Goal: Information Seeking & Learning: Learn about a topic

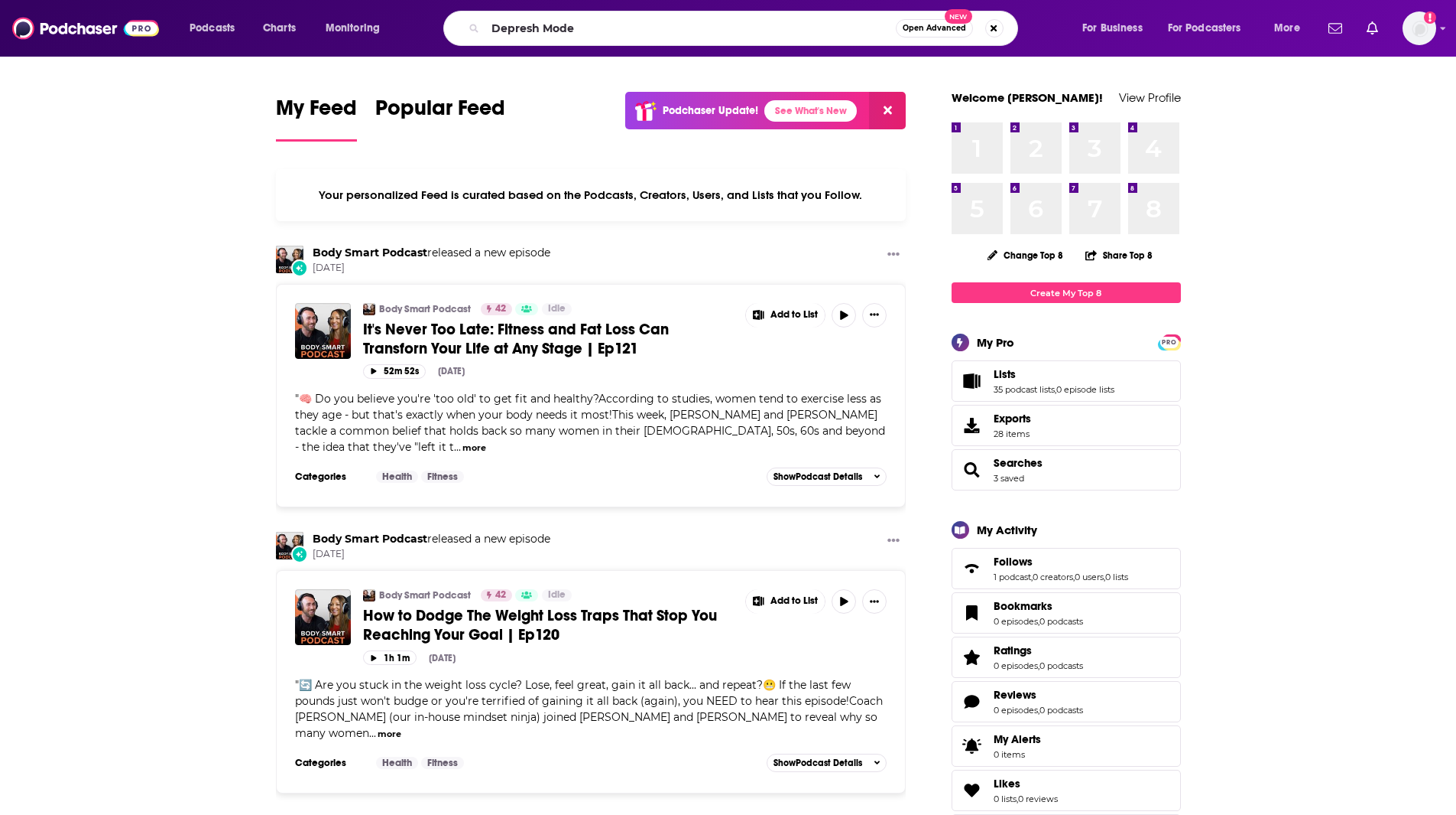
type input "Depresh Mode"
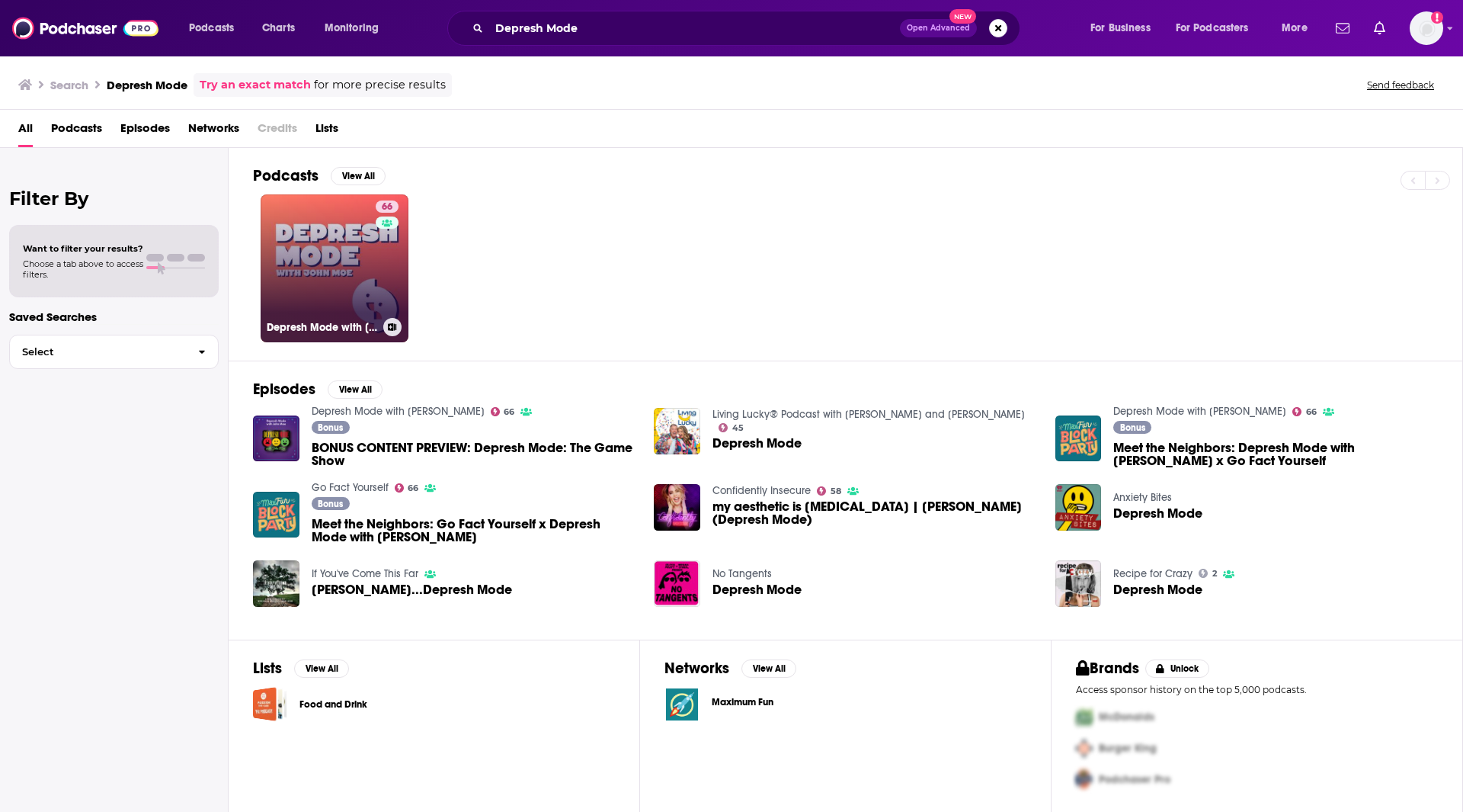
click at [356, 260] on link "66 Depresh Mode with John Moe" at bounding box center [334, 268] width 148 height 148
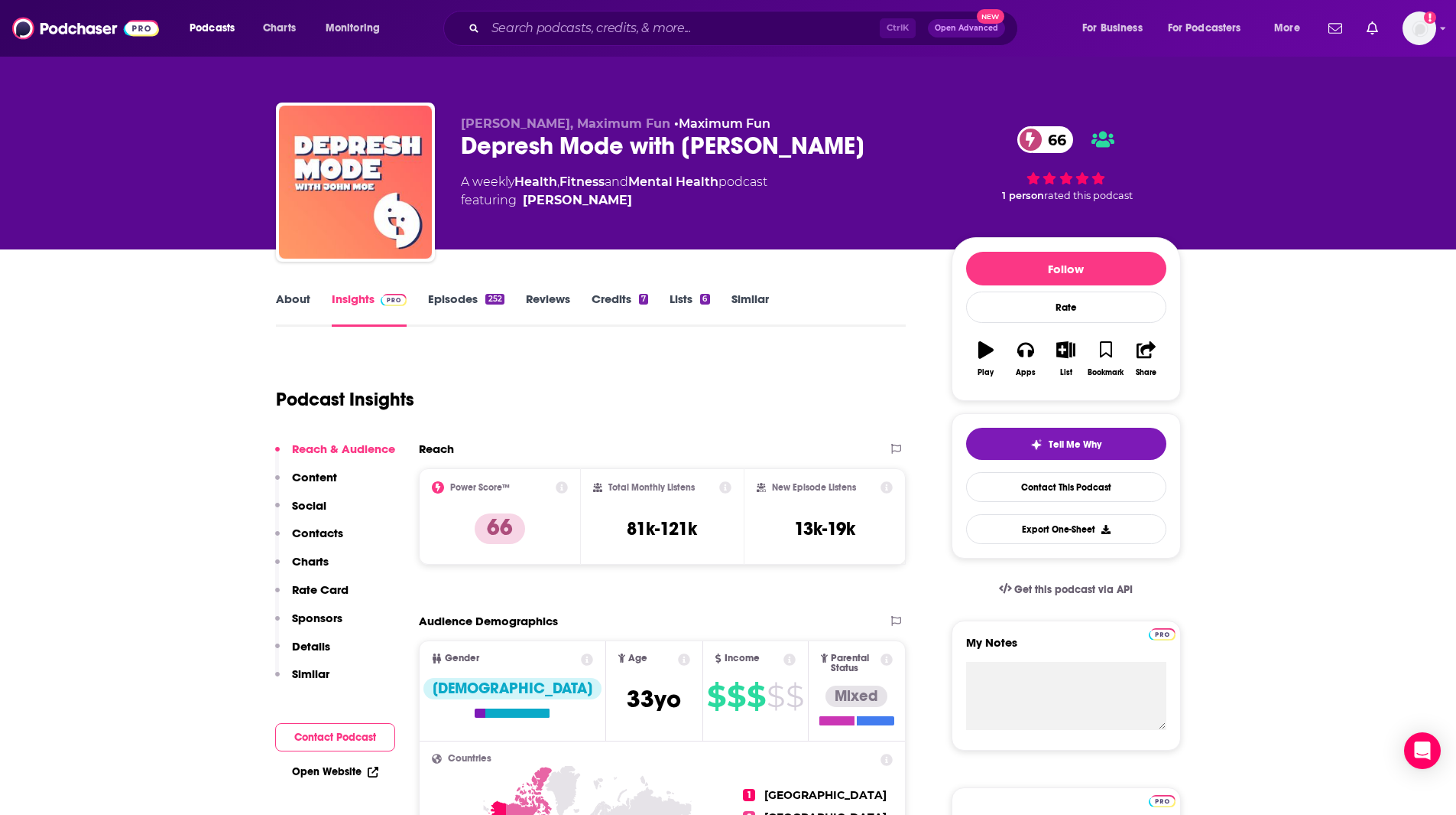
click at [754, 299] on link "Similar" at bounding box center [751, 309] width 37 height 36
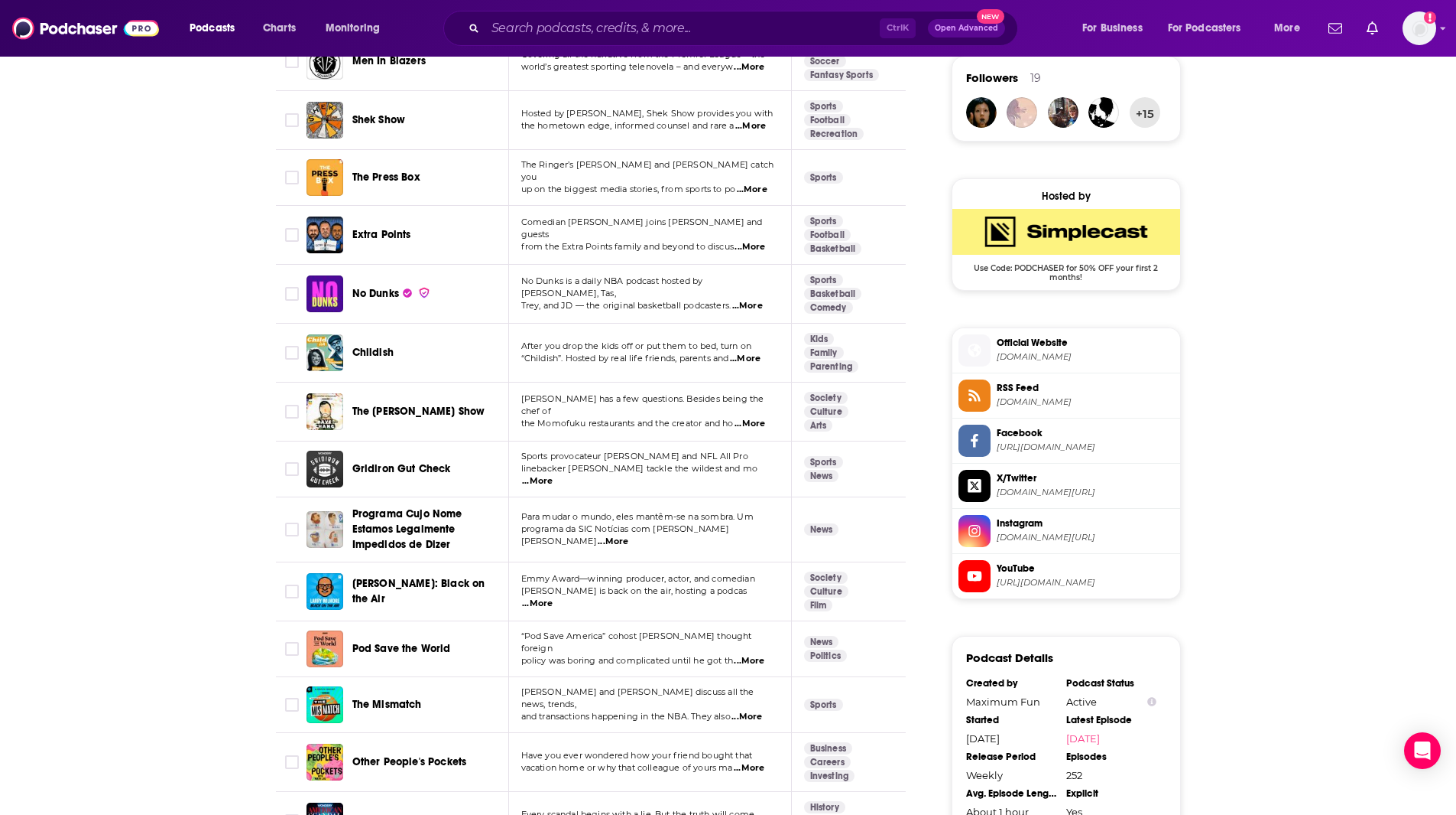
scroll to position [2340, 0]
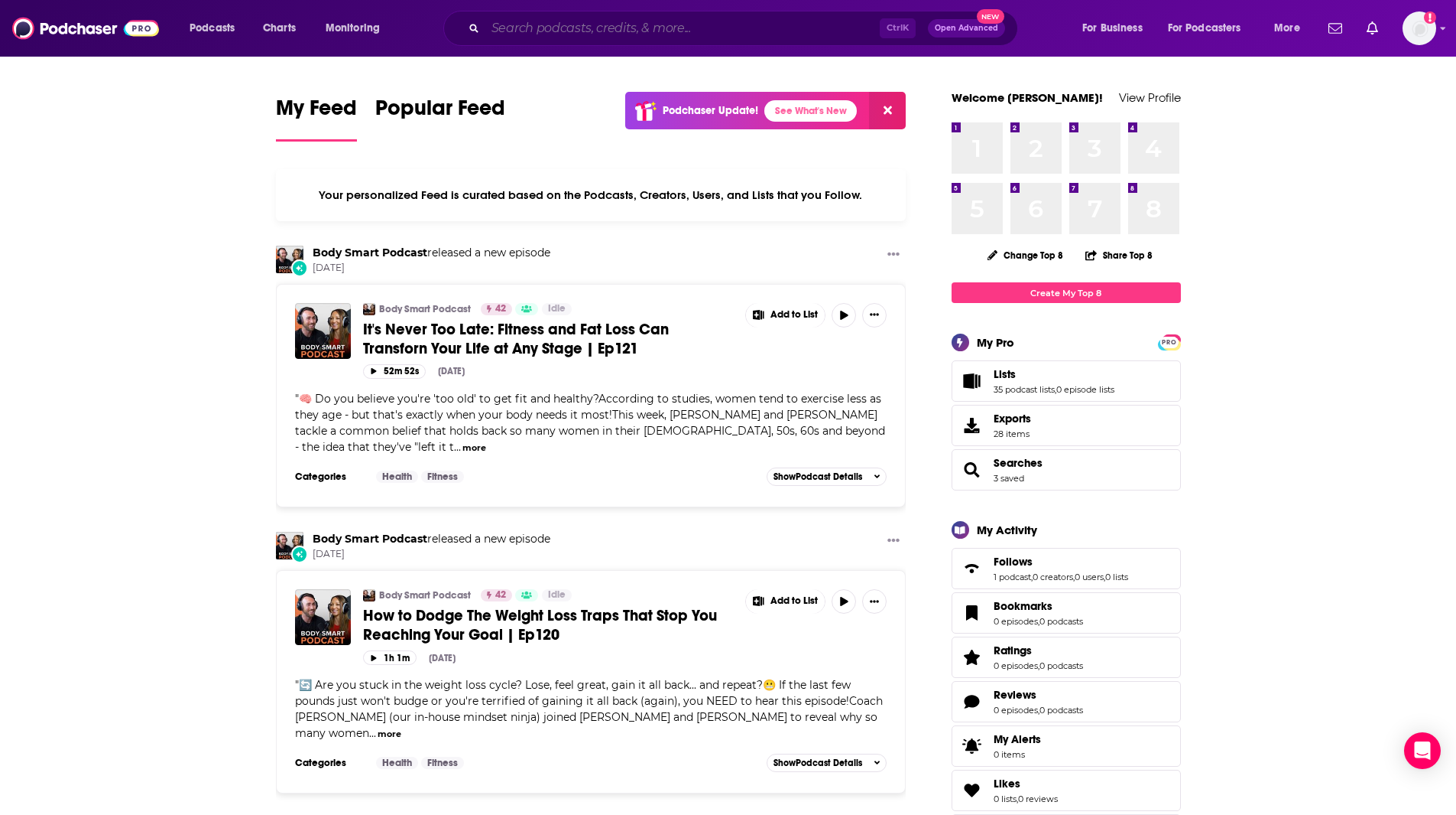
click at [523, 28] on input "Search podcasts, credits, & more..." at bounding box center [682, 28] width 395 height 25
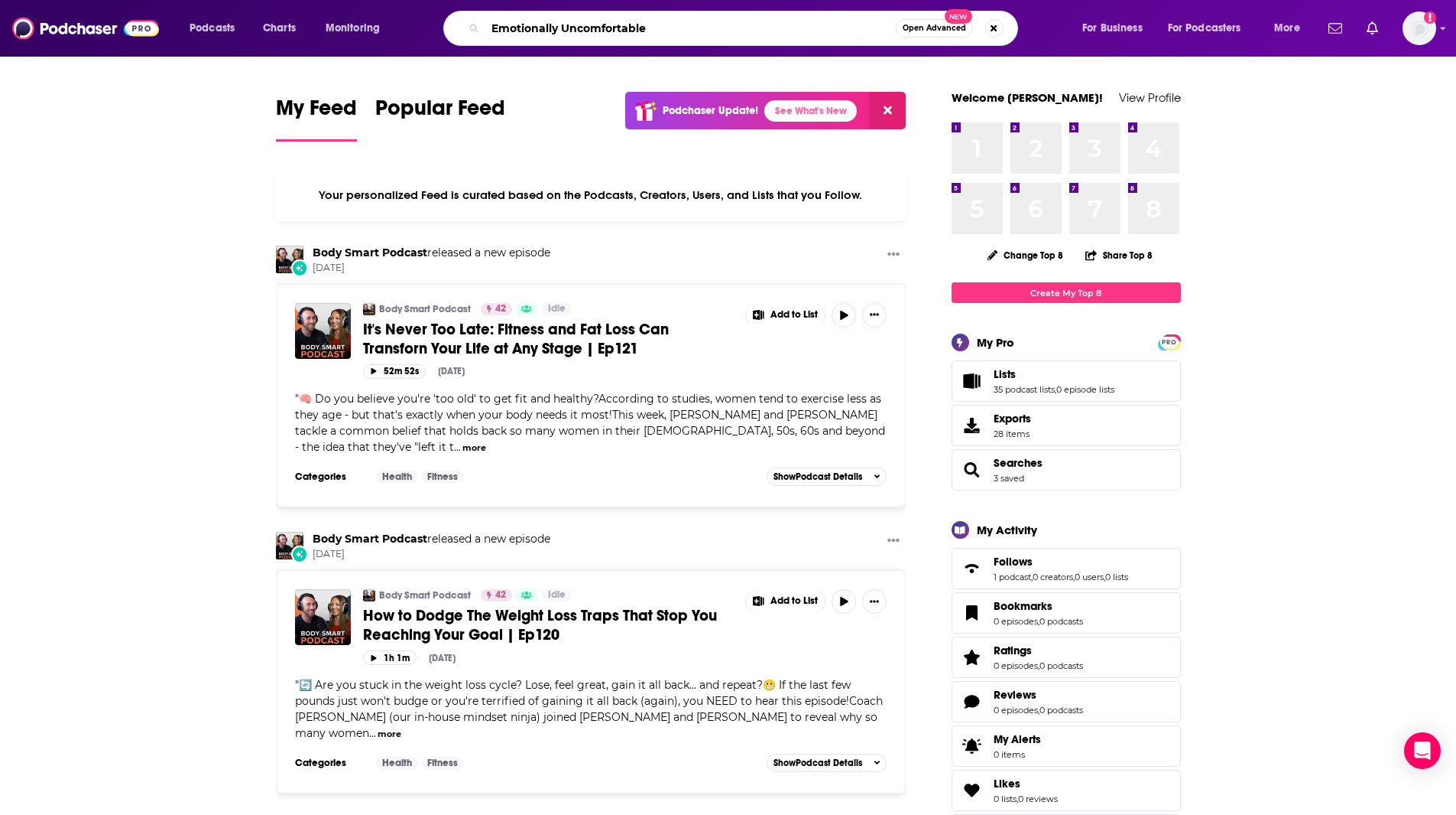
type input "Emotionally Uncomfortable"
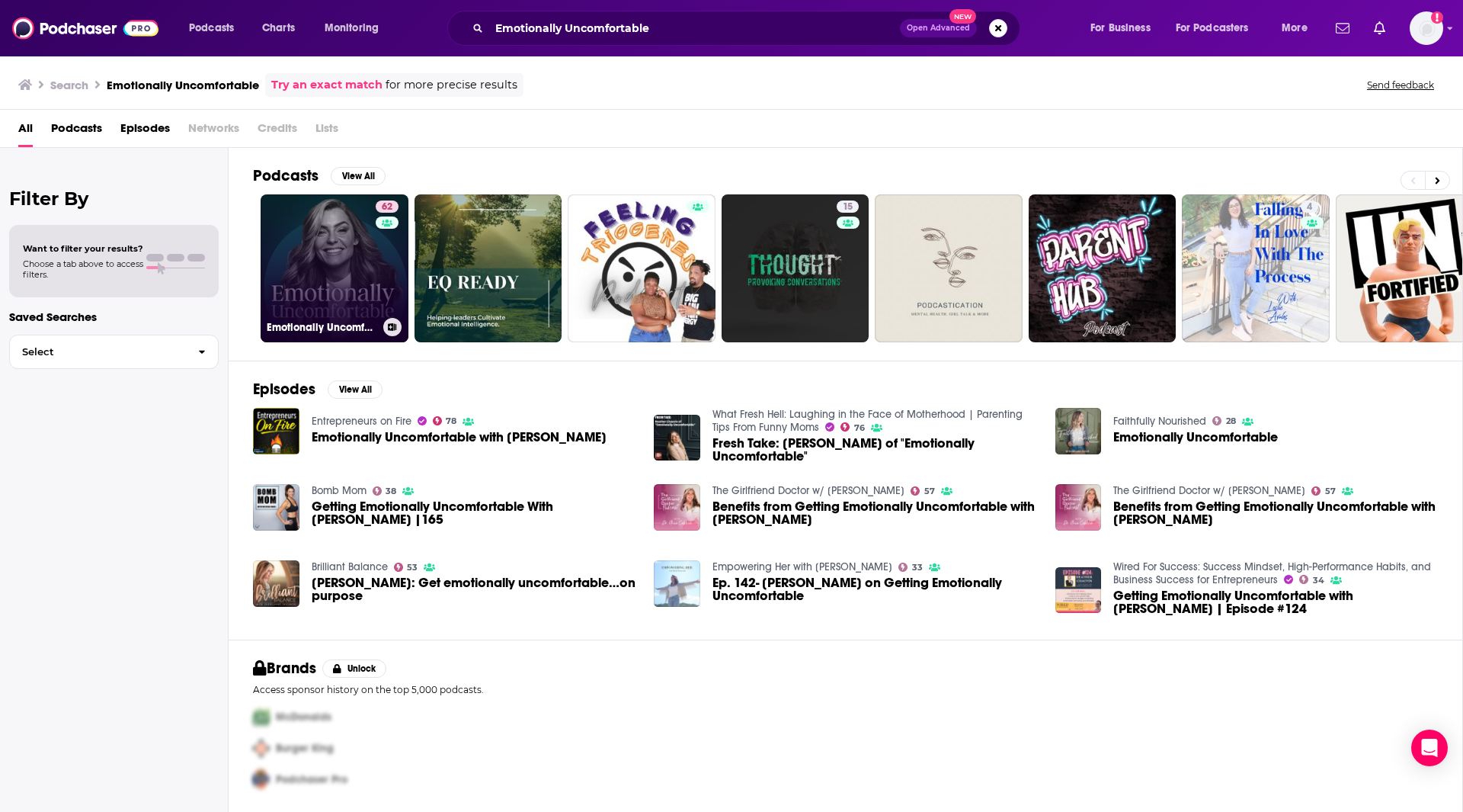
click at [360, 266] on link "62 Emotionally Uncomfortable" at bounding box center [334, 268] width 148 height 148
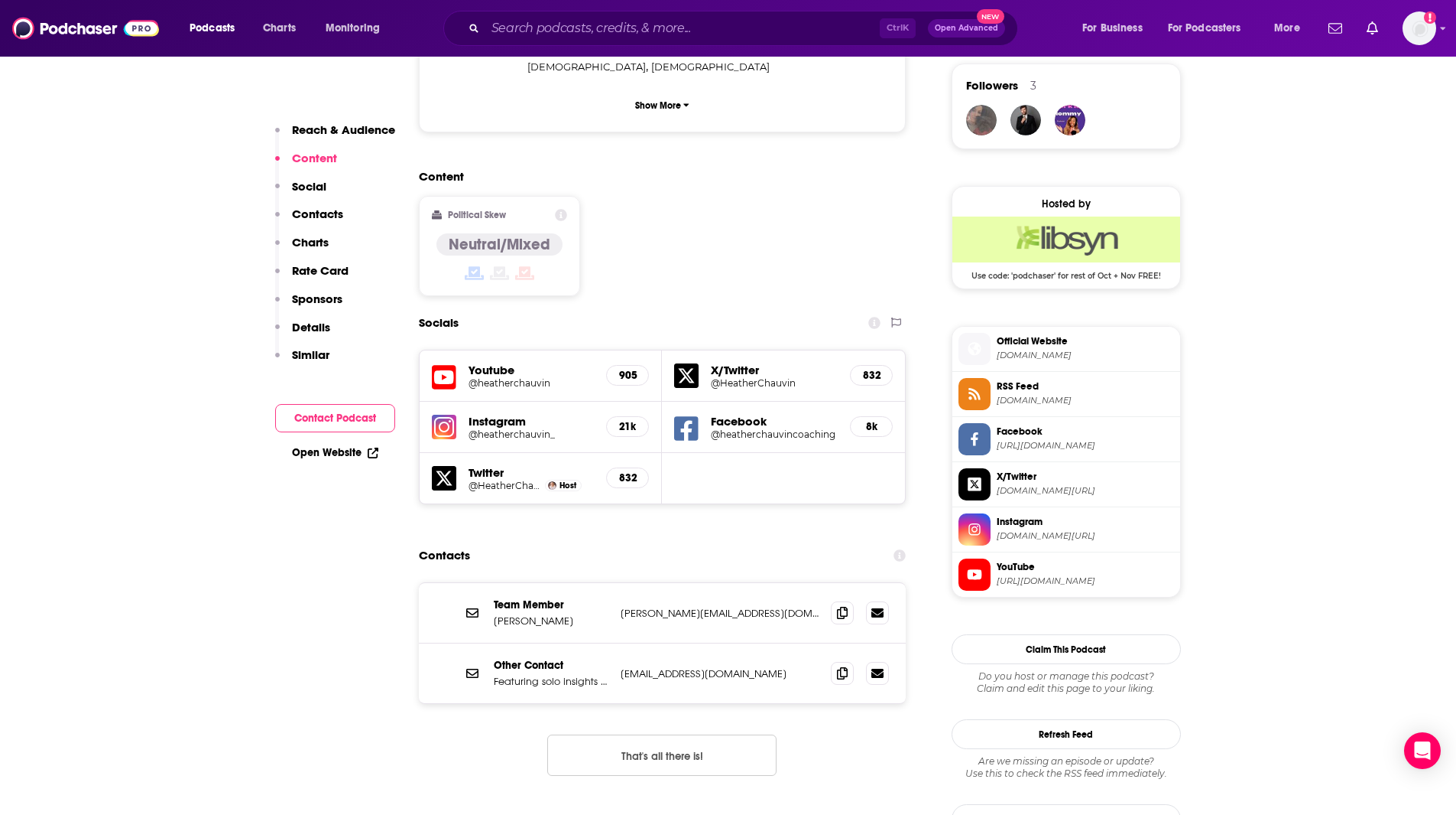
scroll to position [1286, 0]
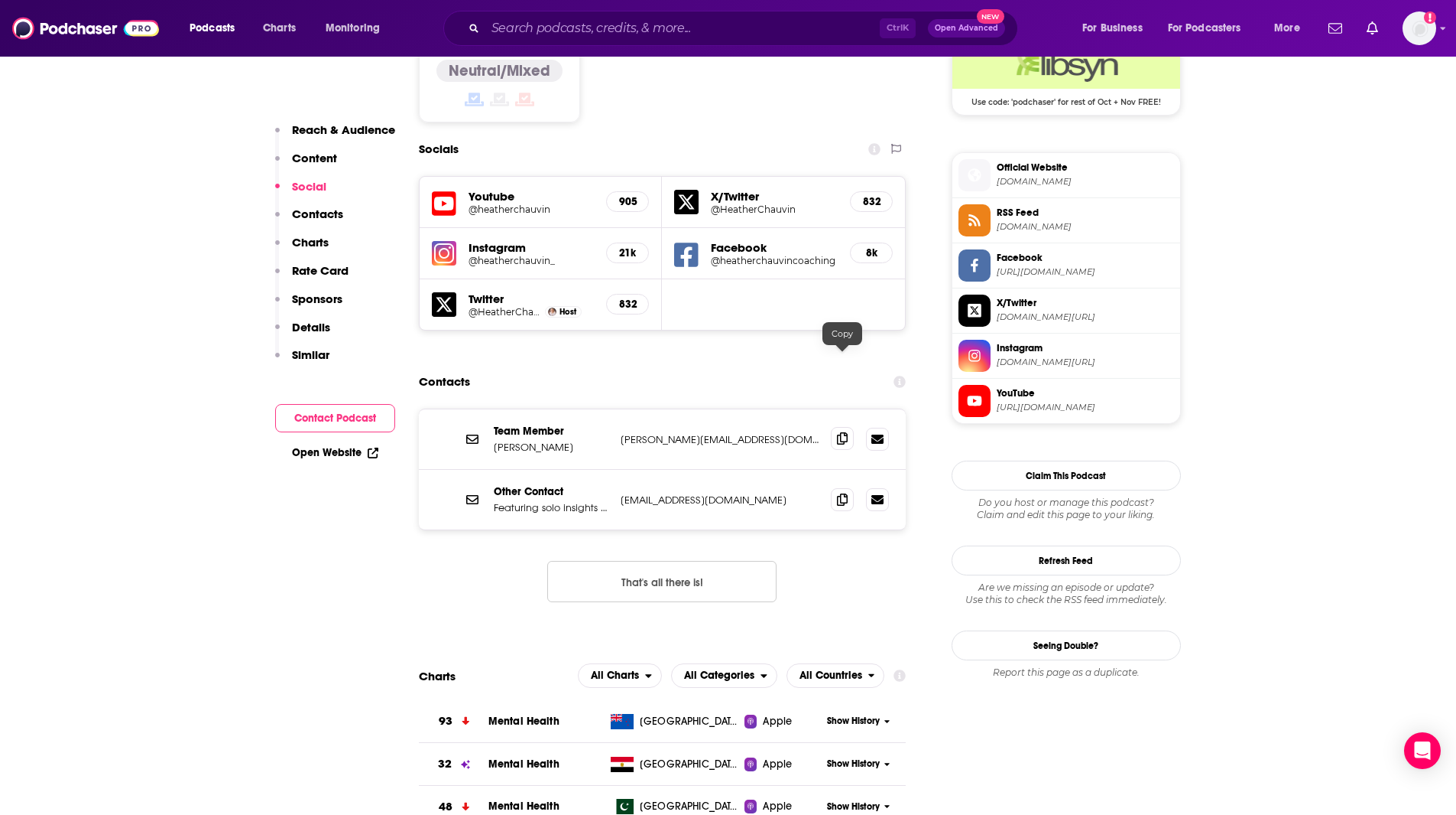
click at [839, 432] on icon at bounding box center [843, 439] width 11 height 12
click at [625, 36] on input "Search podcasts, credits, & more..." at bounding box center [682, 28] width 395 height 25
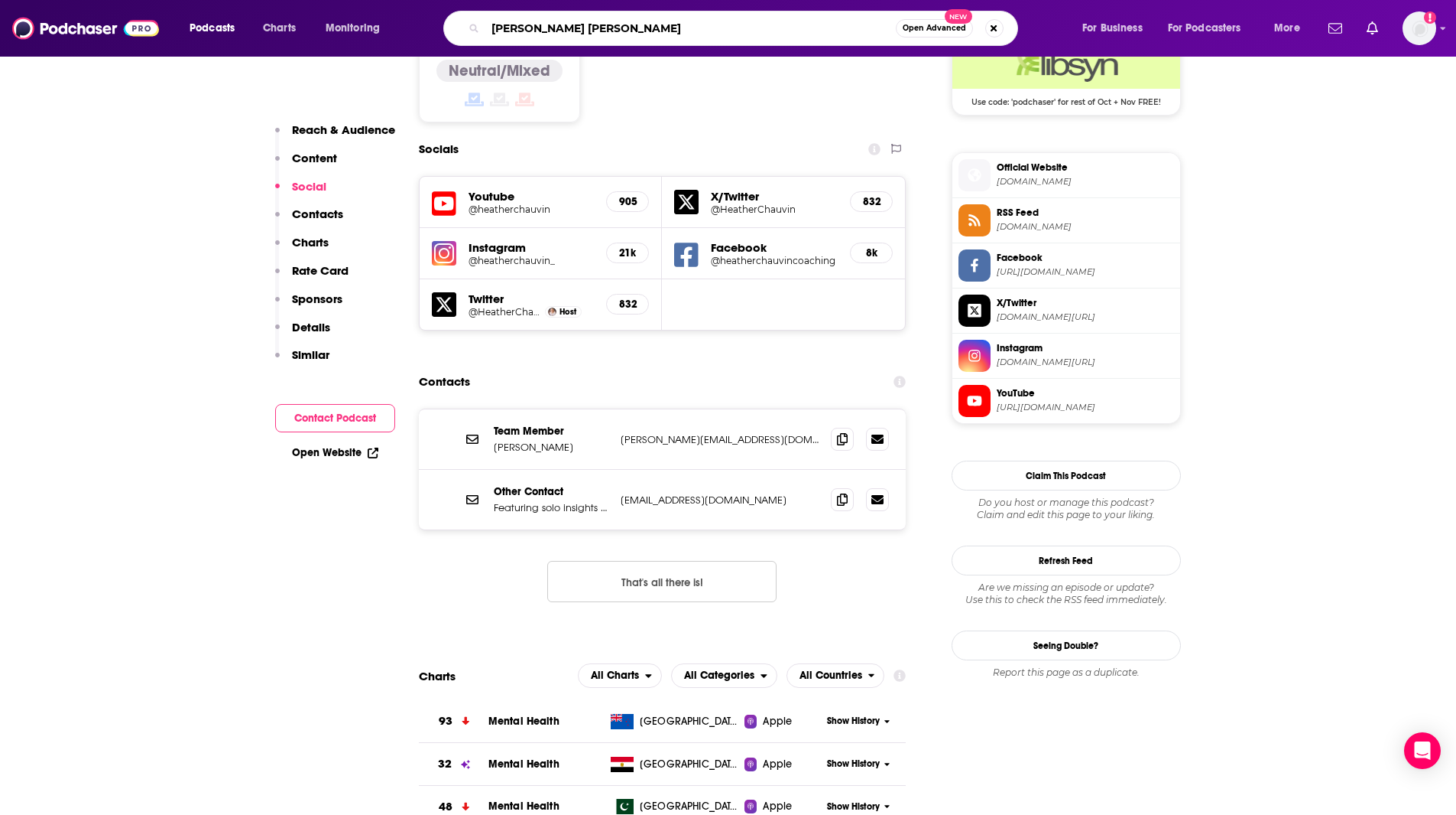
type input "[PERSON_NAME]"
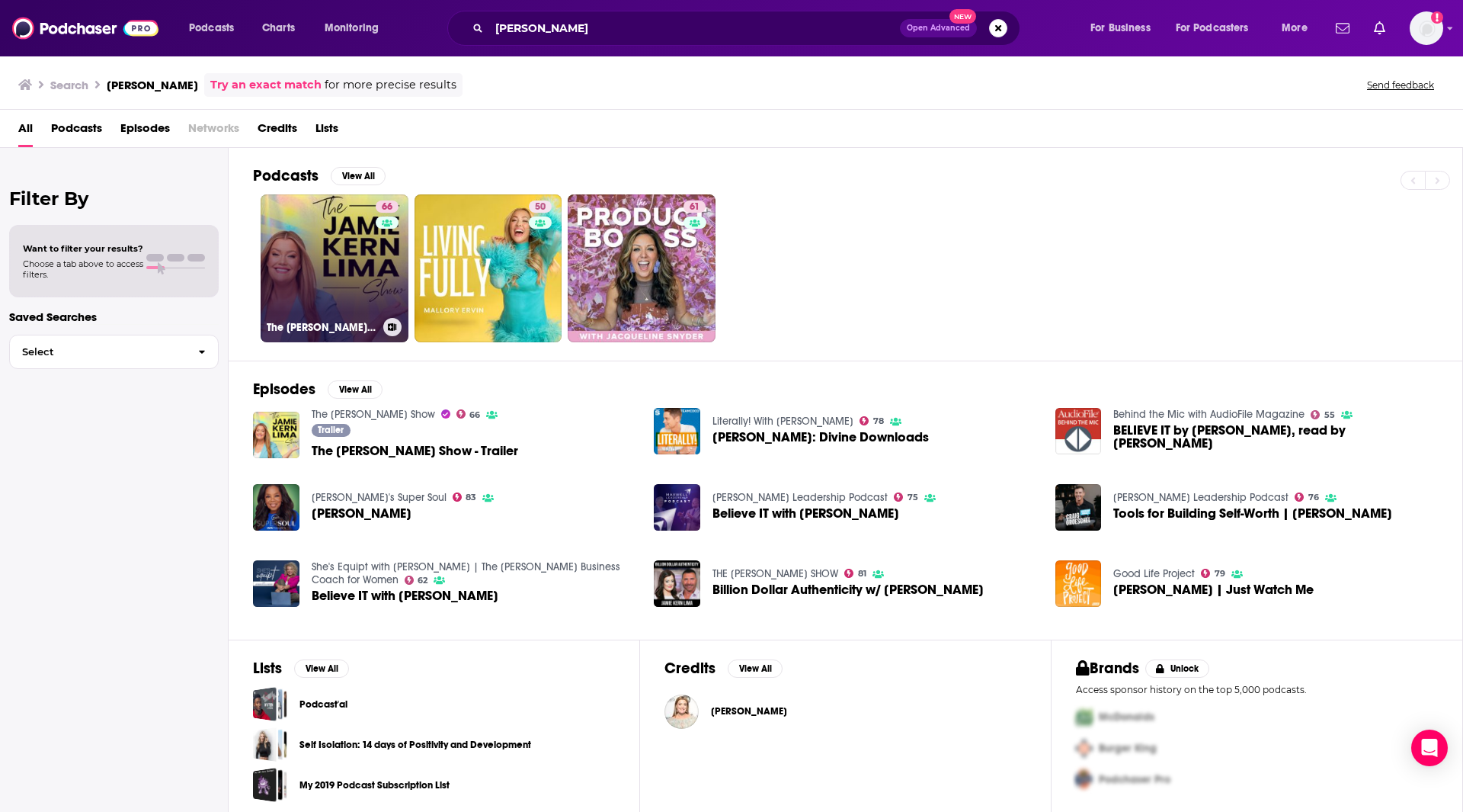
click at [327, 286] on link "66 The [PERSON_NAME] Show" at bounding box center [334, 268] width 148 height 148
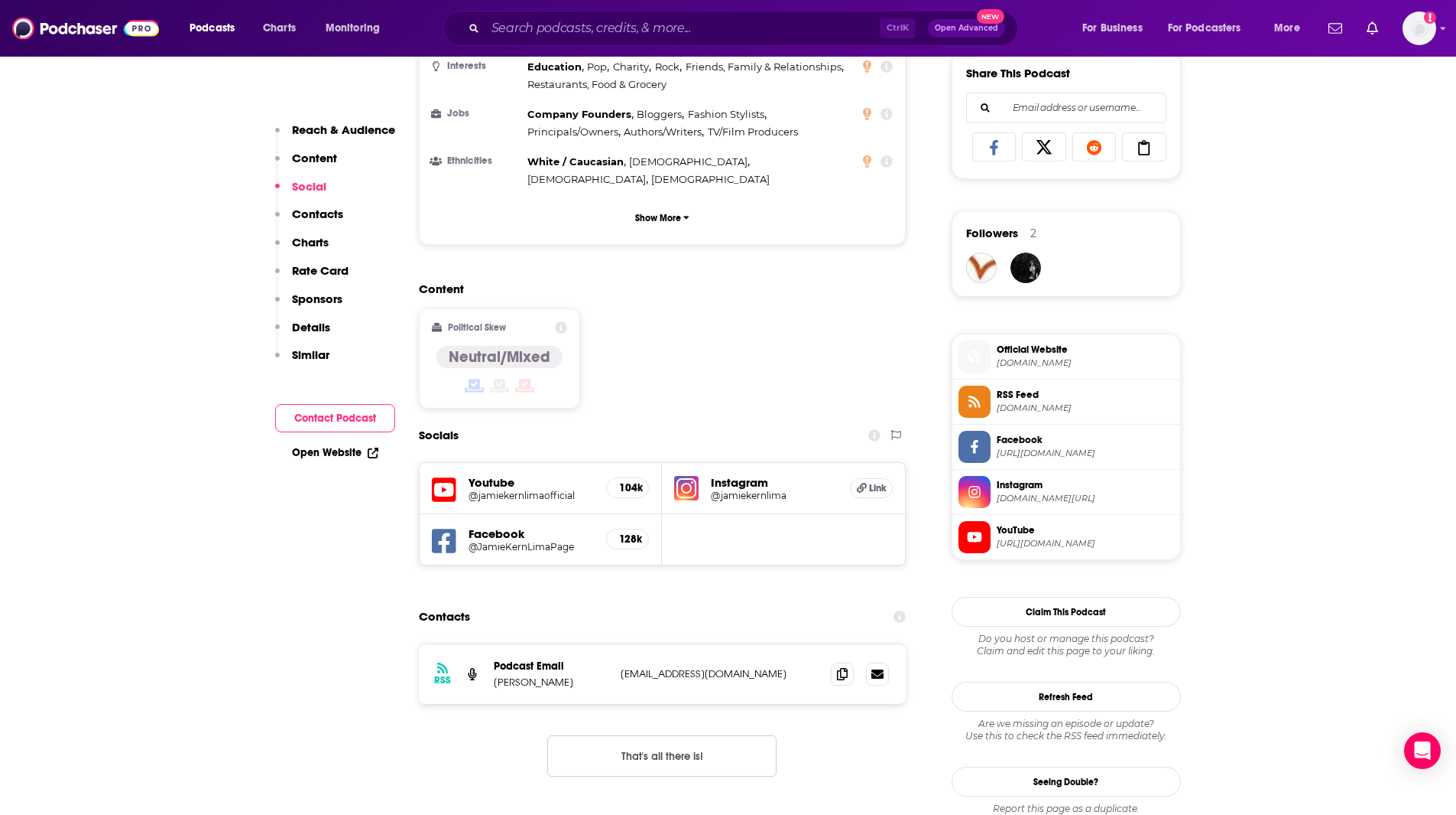
scroll to position [1353, 0]
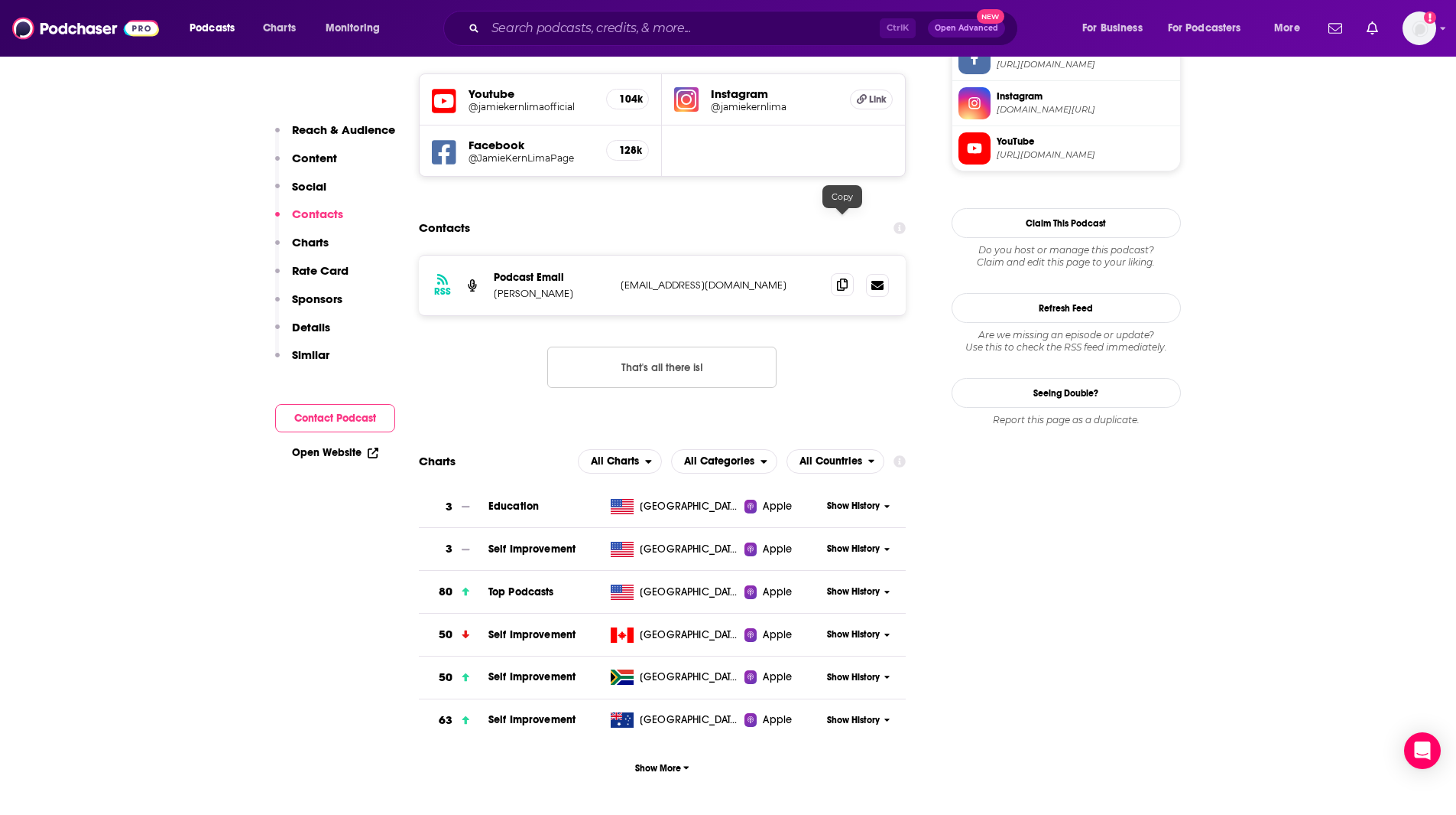
click at [846, 279] on icon at bounding box center [843, 285] width 11 height 12
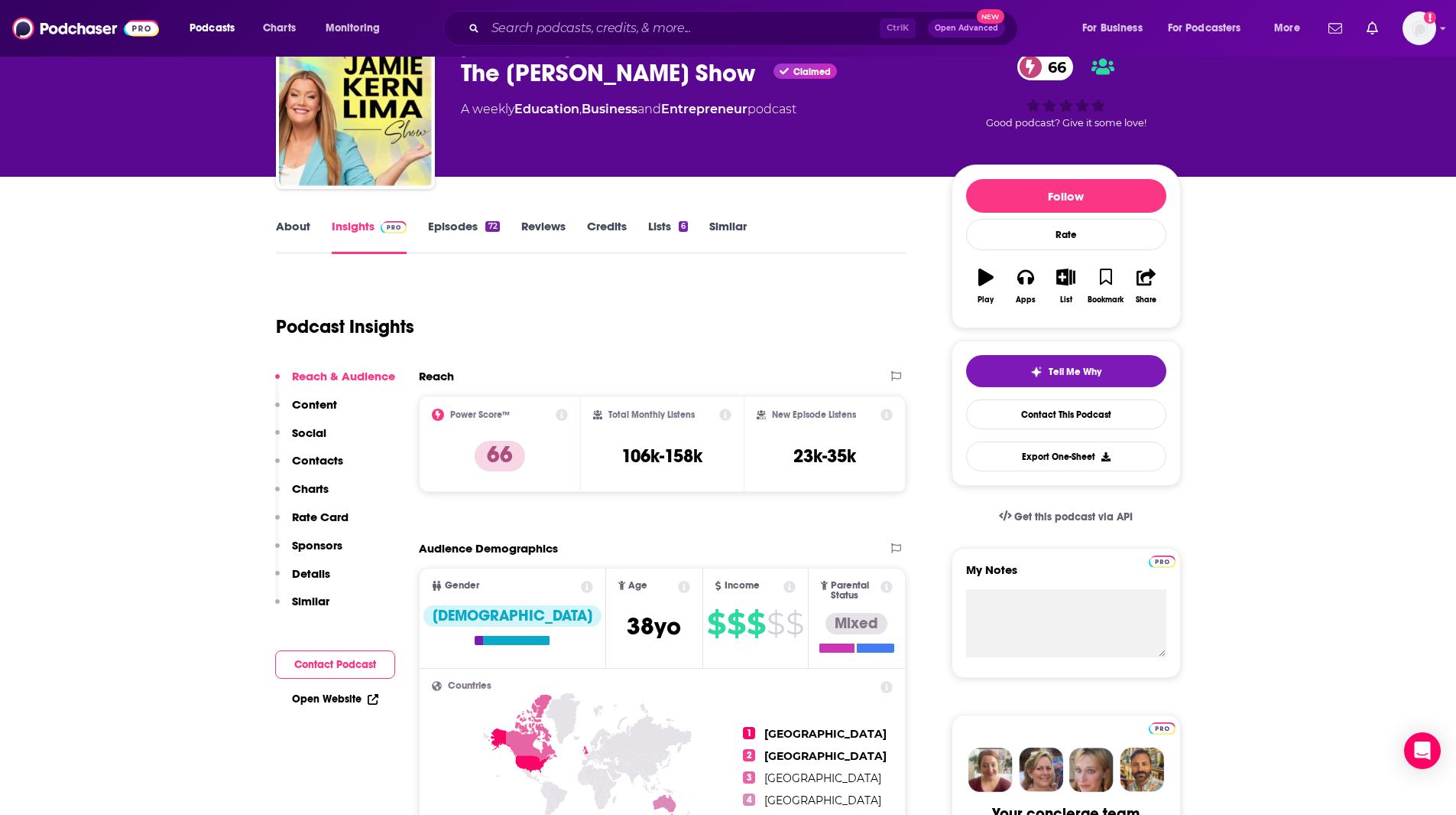
scroll to position [0, 0]
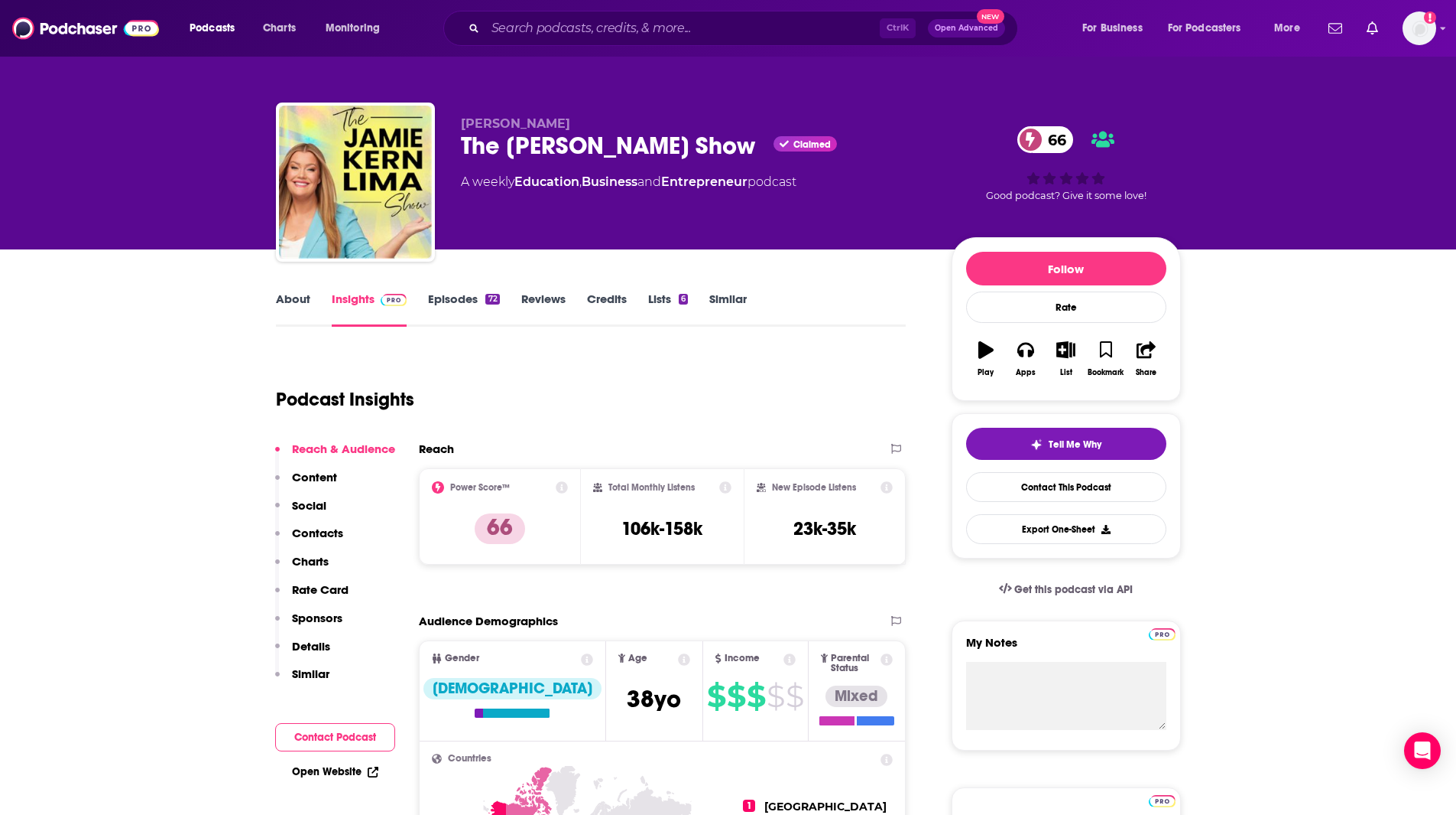
click at [737, 304] on link "Similar" at bounding box center [728, 309] width 37 height 36
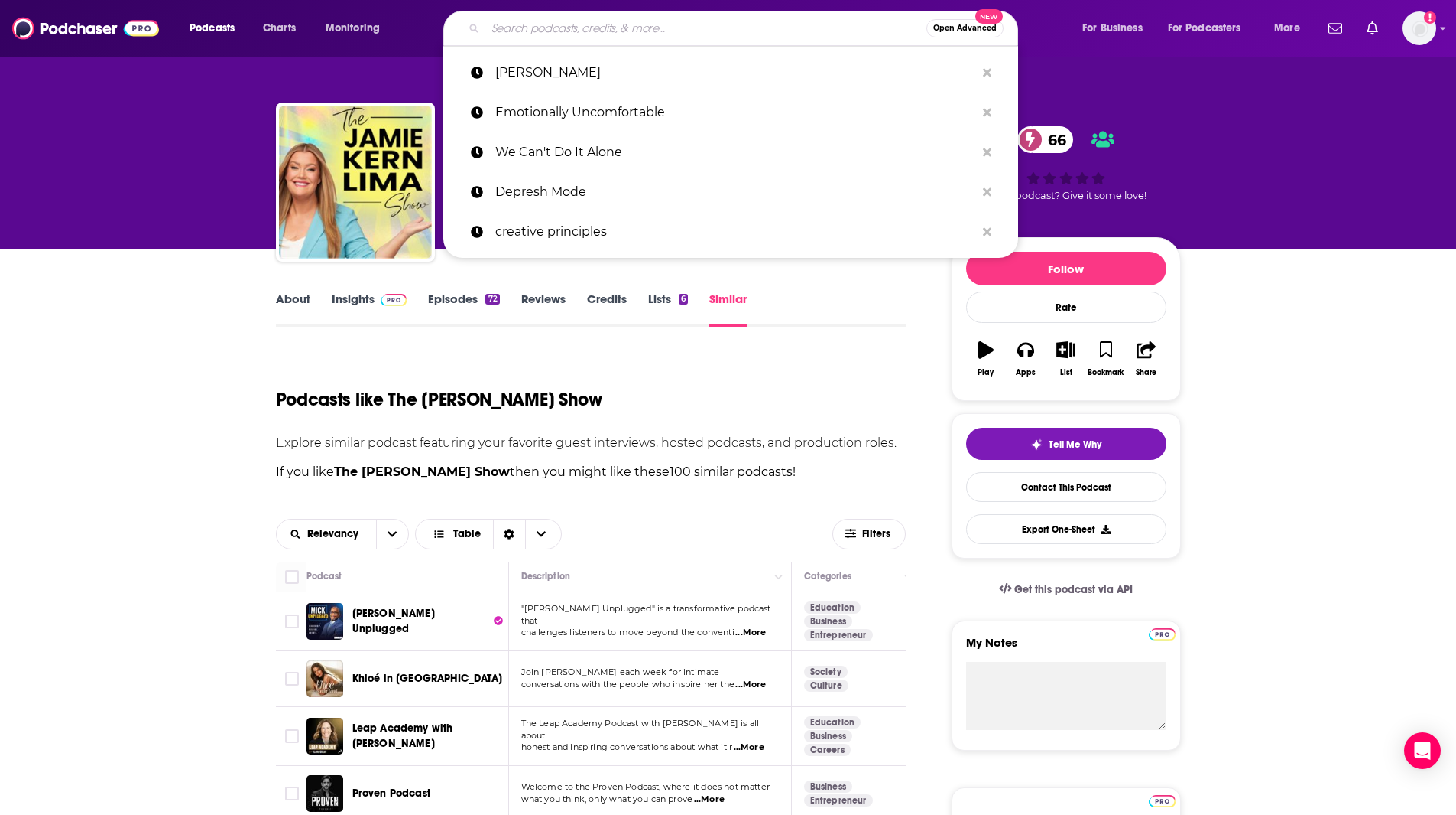
click at [561, 26] on input "Search podcasts, credits, & more..." at bounding box center [705, 28] width 441 height 25
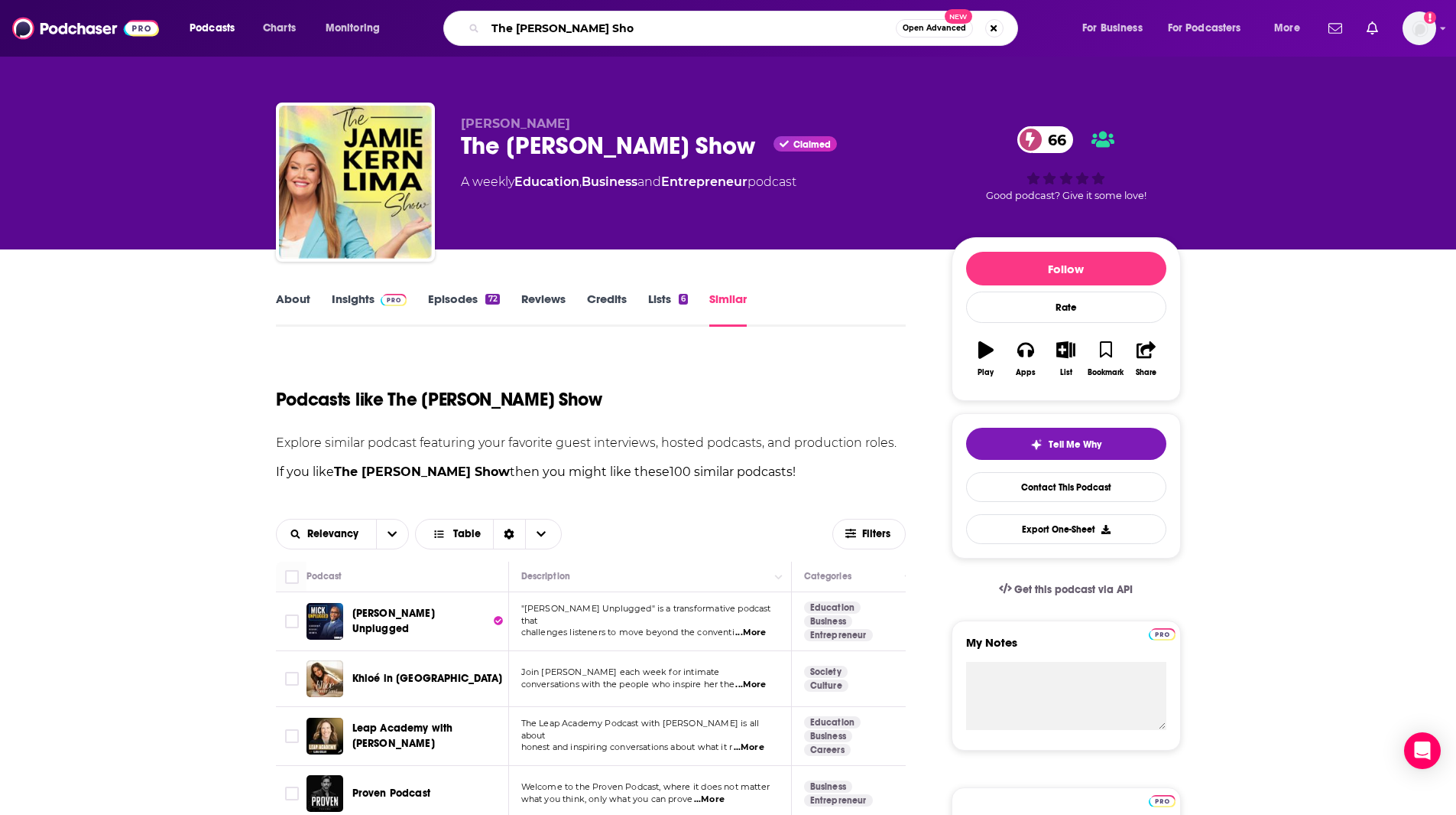
type input "The [PERSON_NAME] Show"
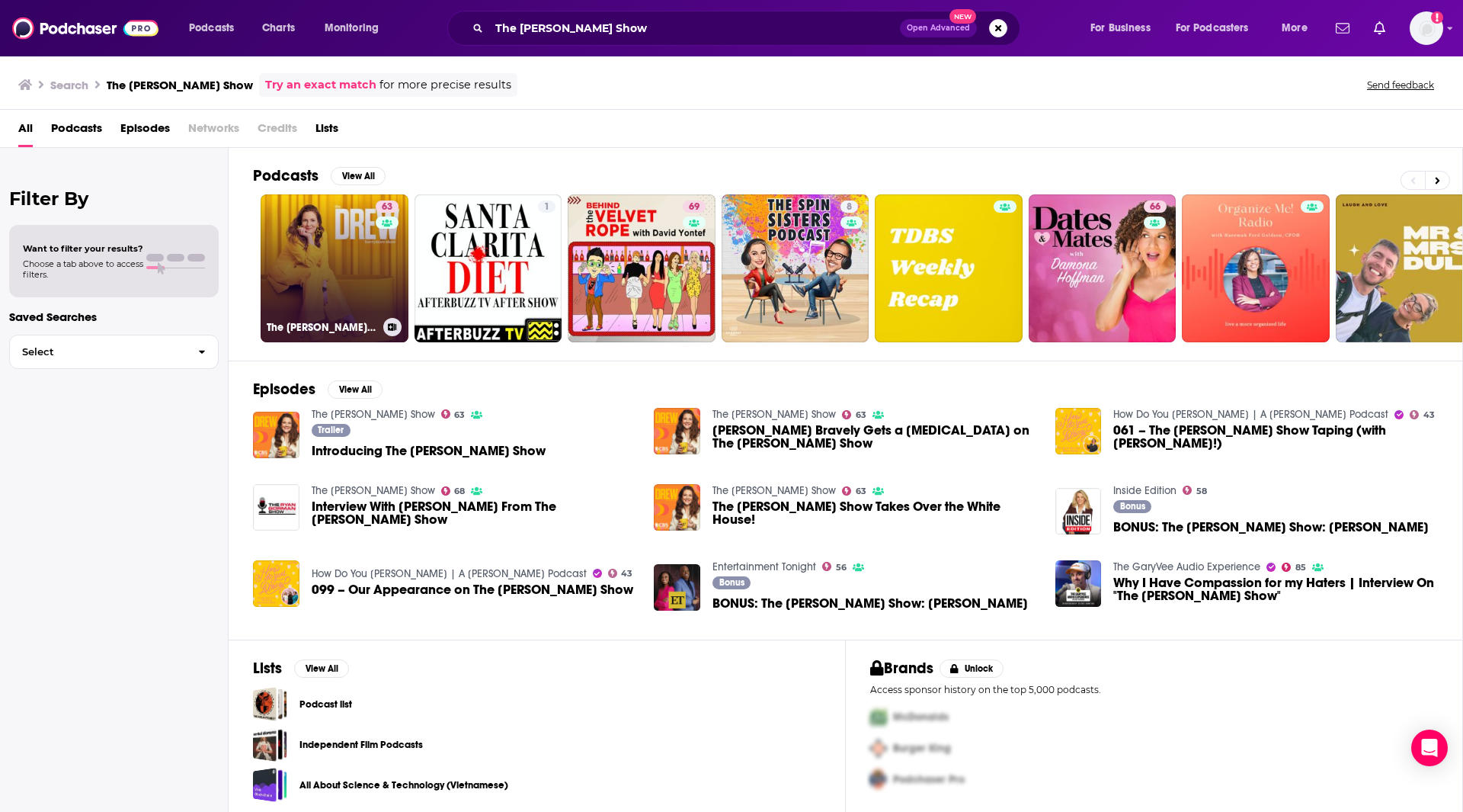
click at [345, 278] on link "63 The [PERSON_NAME] Show" at bounding box center [334, 268] width 148 height 148
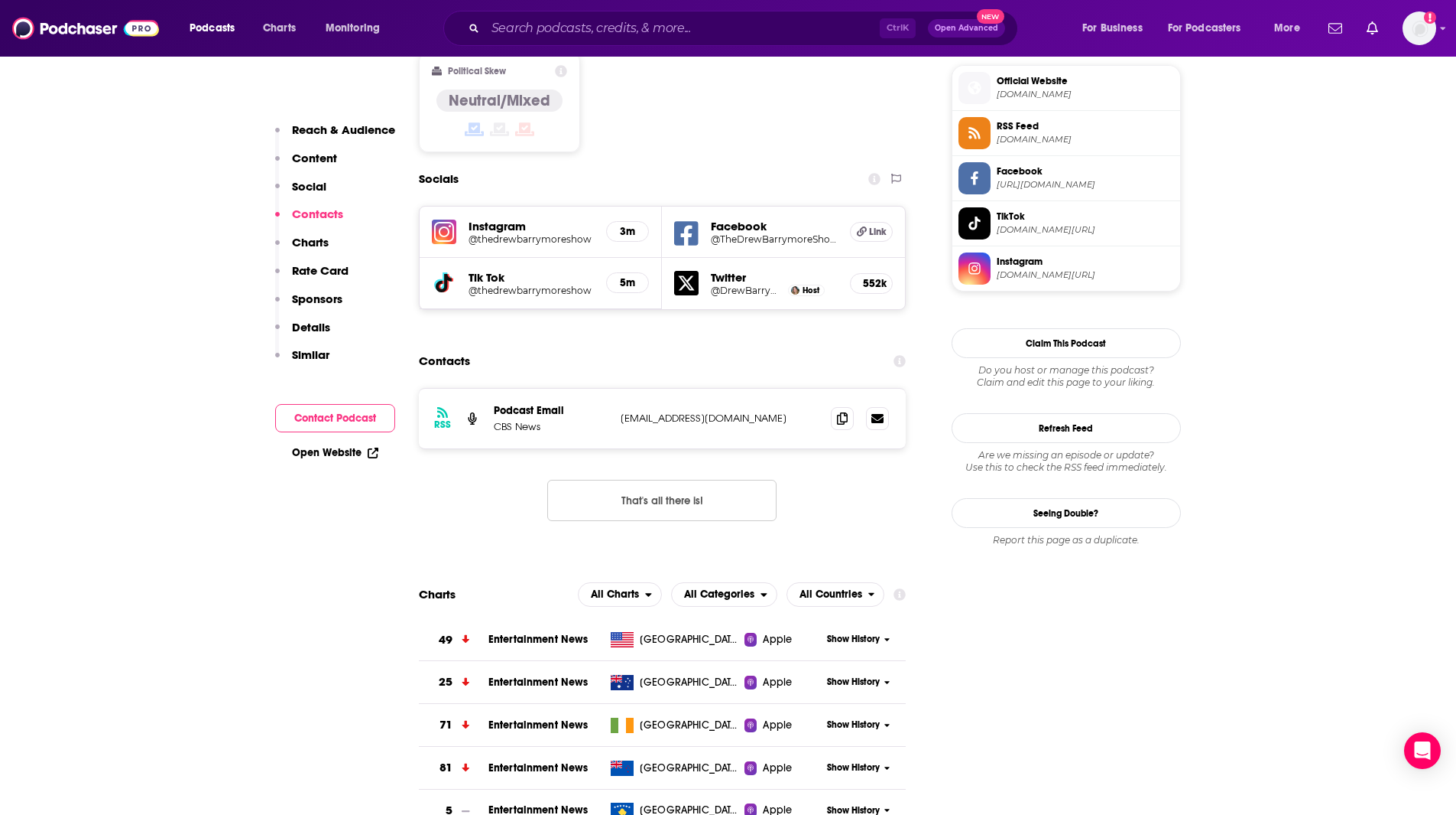
scroll to position [1258, 0]
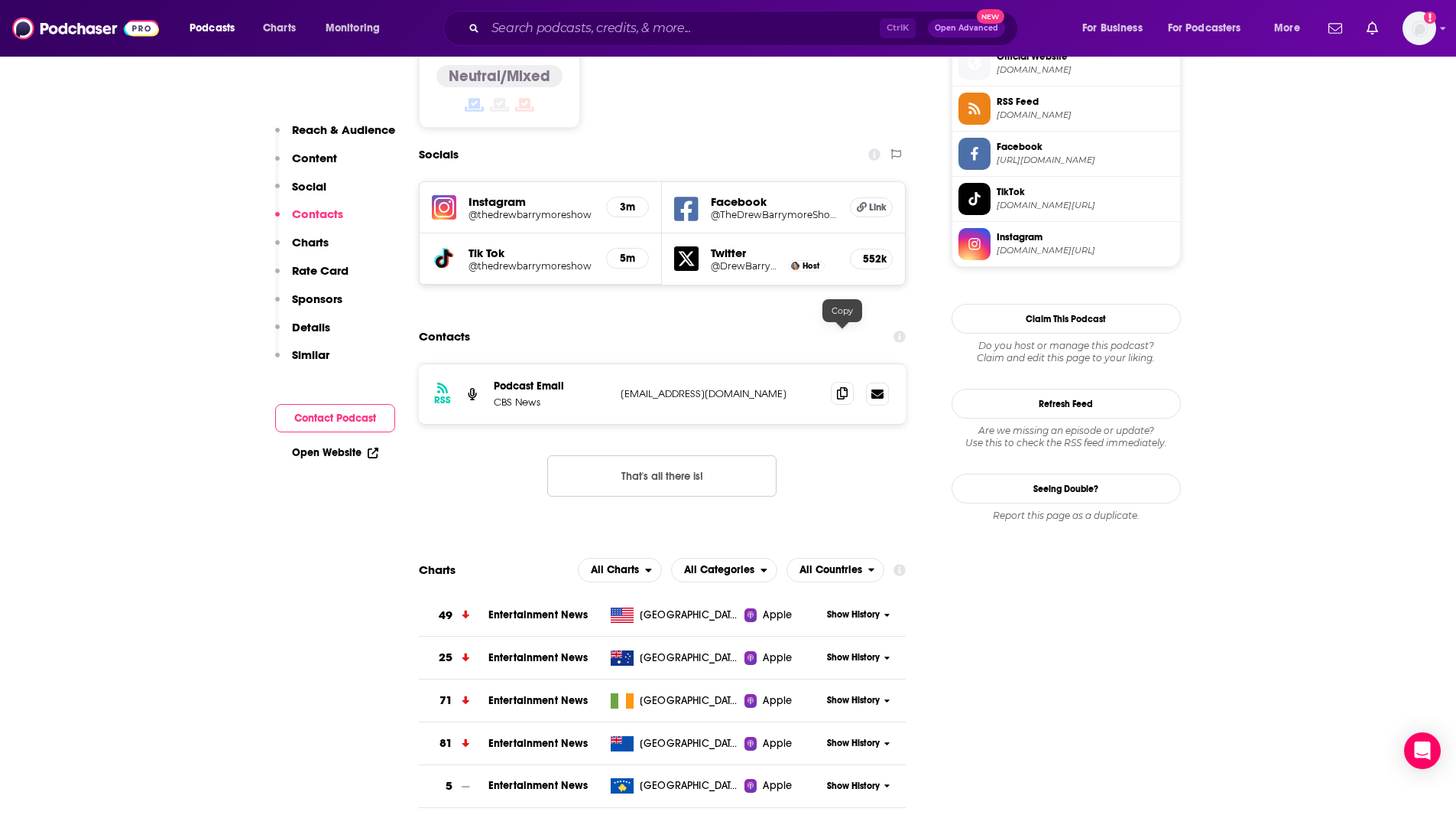
click at [839, 387] on icon at bounding box center [843, 393] width 11 height 12
click at [532, 27] on input "Search podcasts, credits, & more..." at bounding box center [682, 28] width 395 height 25
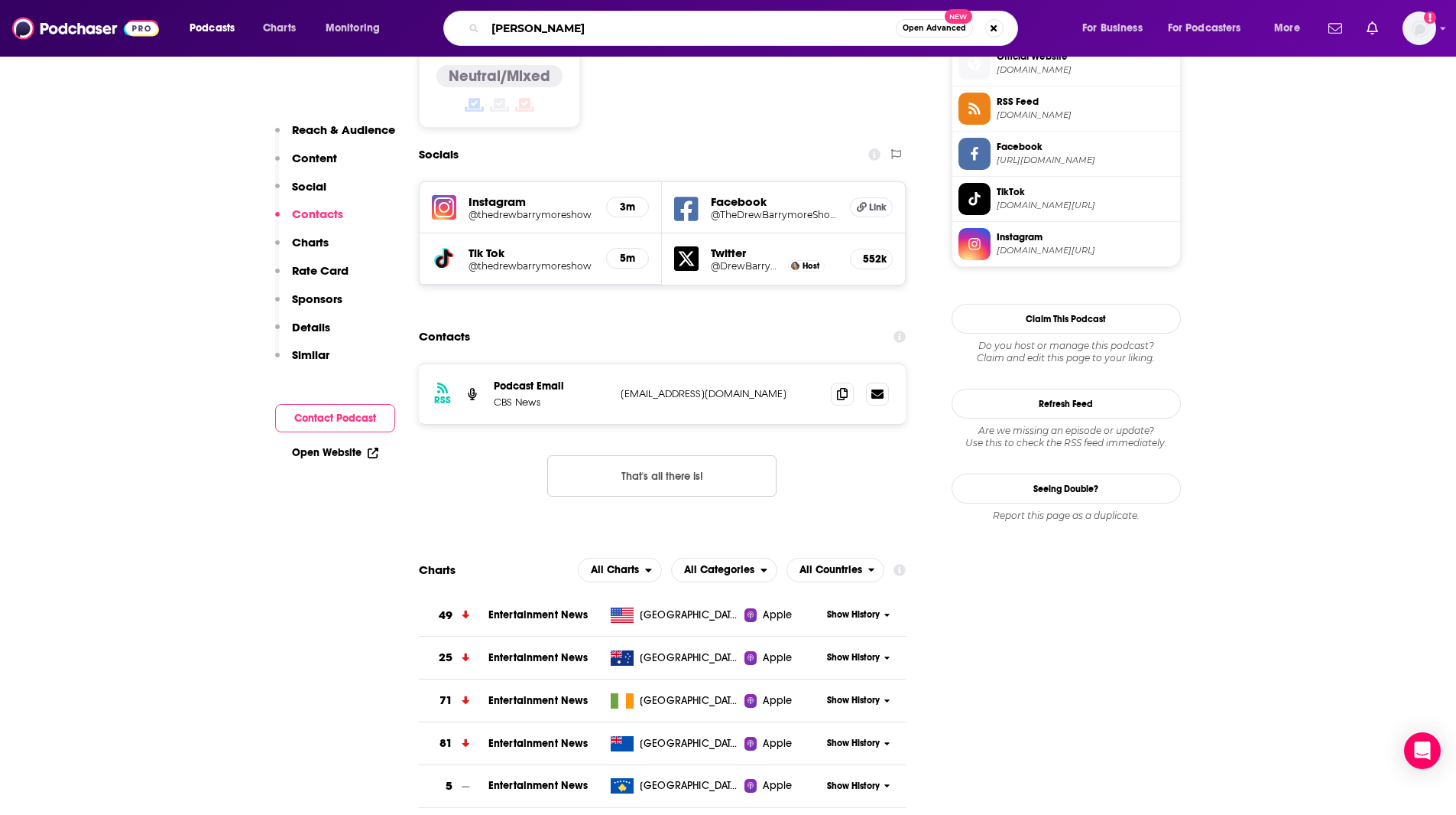
type input "[PERSON_NAME]"
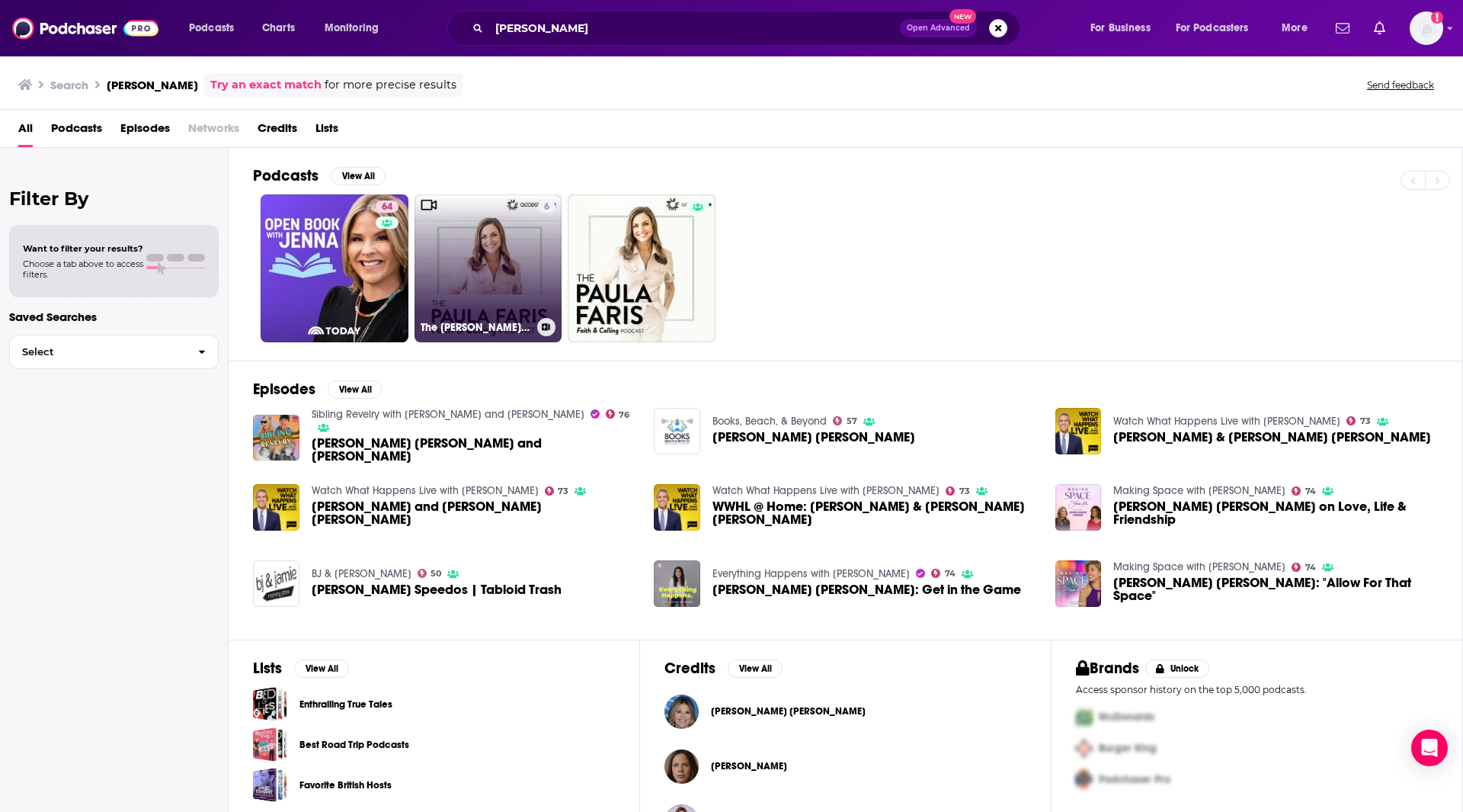
click at [530, 250] on link "6 The [PERSON_NAME] 'Faith & Calling' Podcast VIDEO" at bounding box center [488, 268] width 148 height 148
